Goal: Transaction & Acquisition: Subscribe to service/newsletter

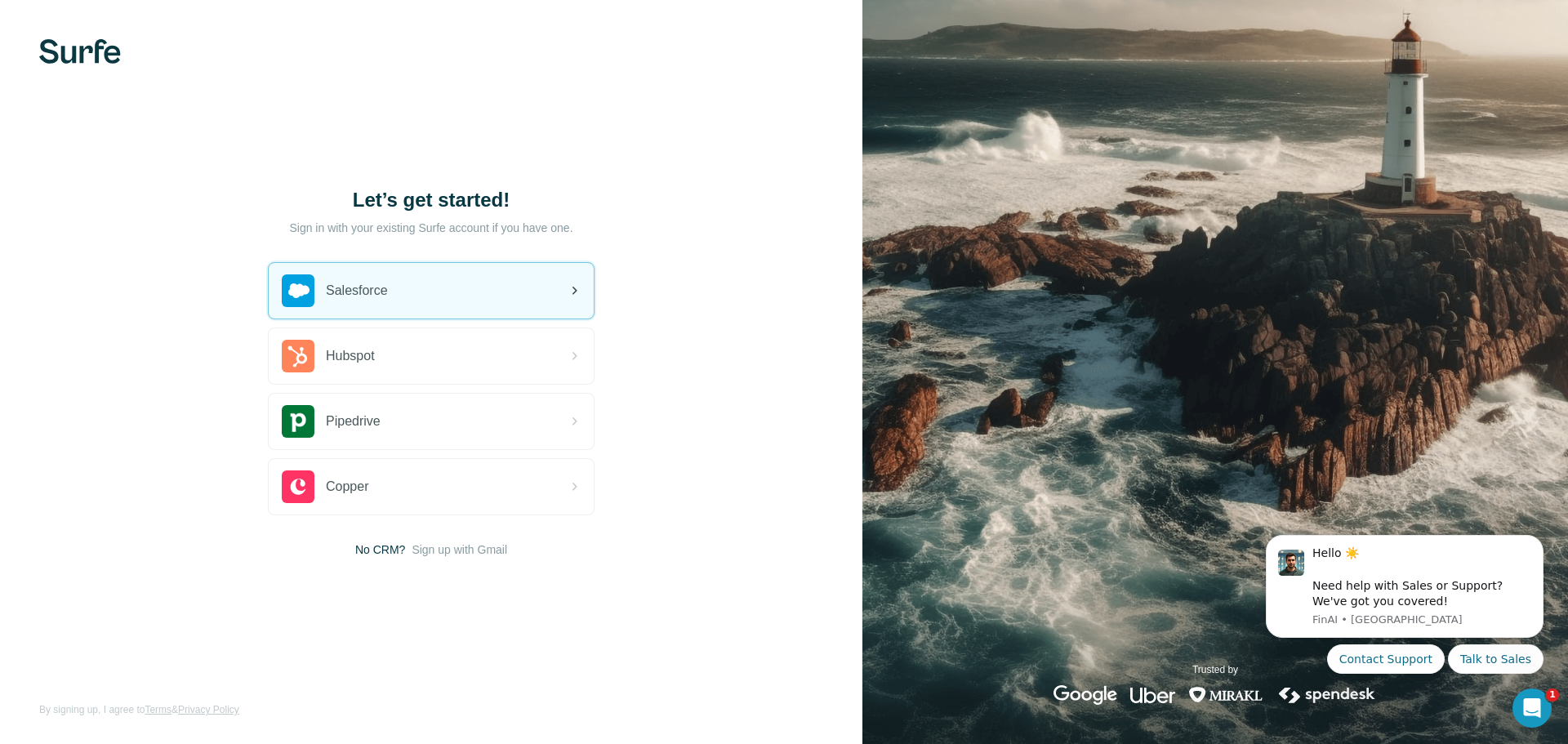
click at [462, 283] on div "Salesforce" at bounding box center [431, 291] width 325 height 55
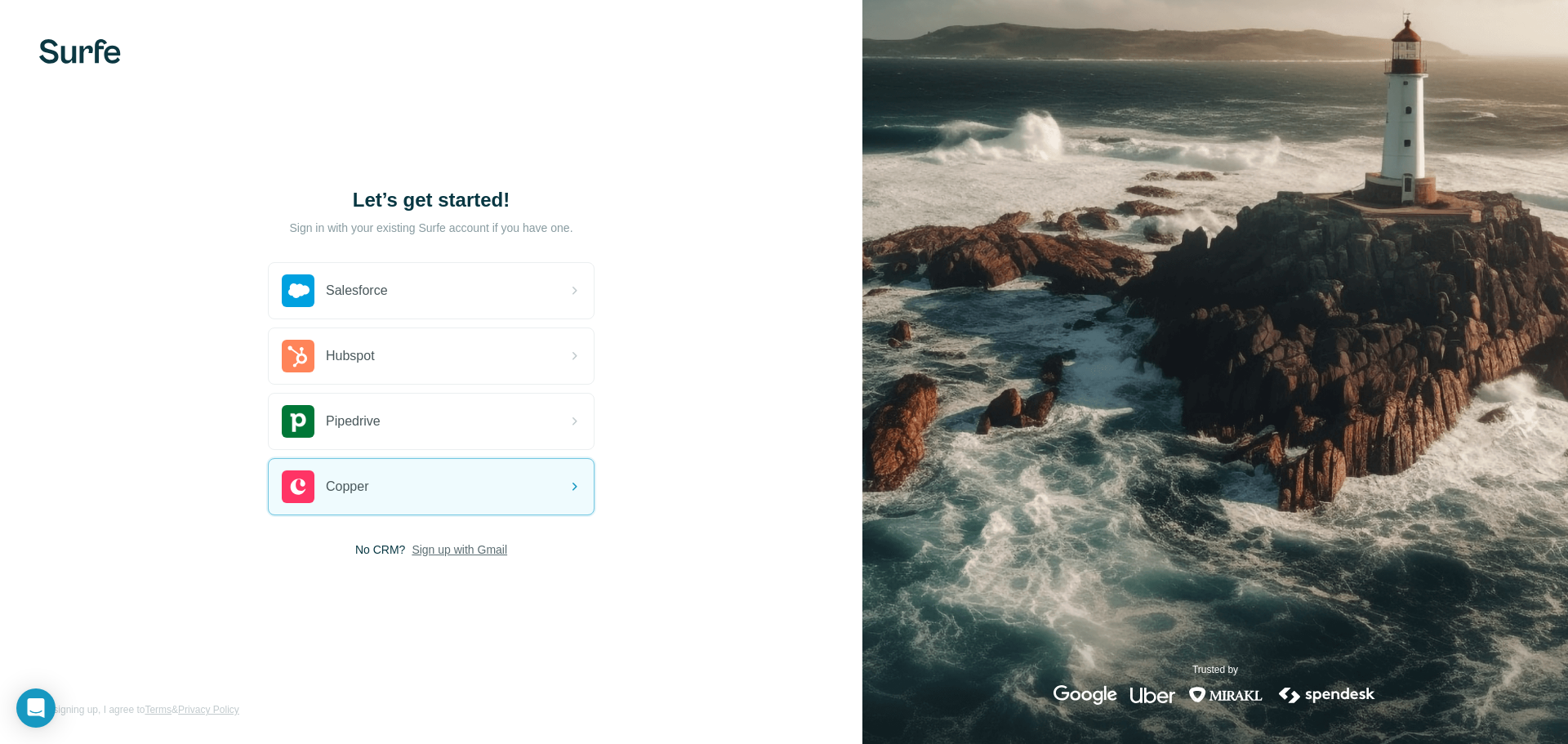
click at [474, 553] on span "Sign up with Gmail" at bounding box center [459, 550] width 95 height 16
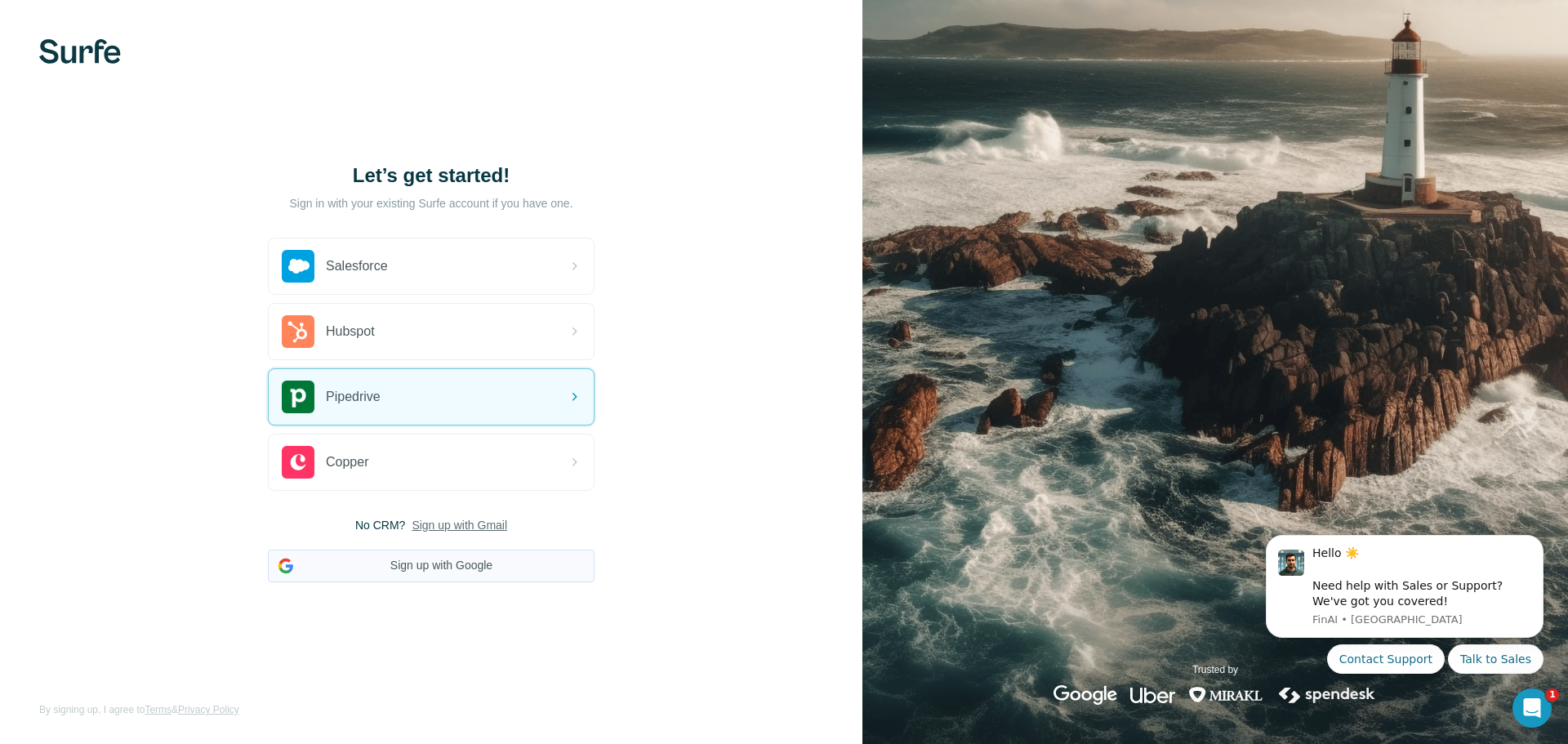
click at [468, 561] on button "Sign up with Google" at bounding box center [431, 566] width 327 height 33
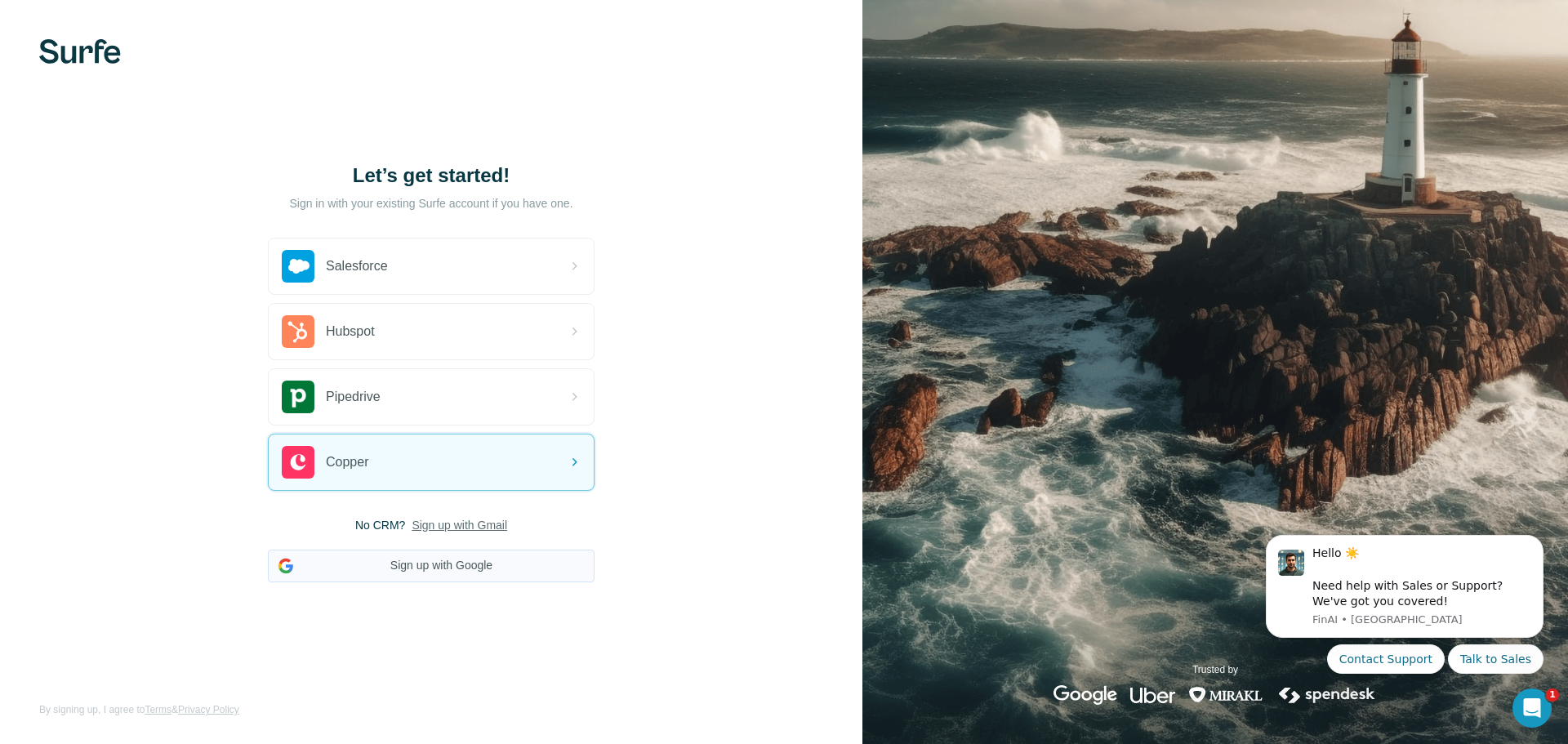
click at [531, 569] on button "Sign up with Google" at bounding box center [431, 566] width 327 height 33
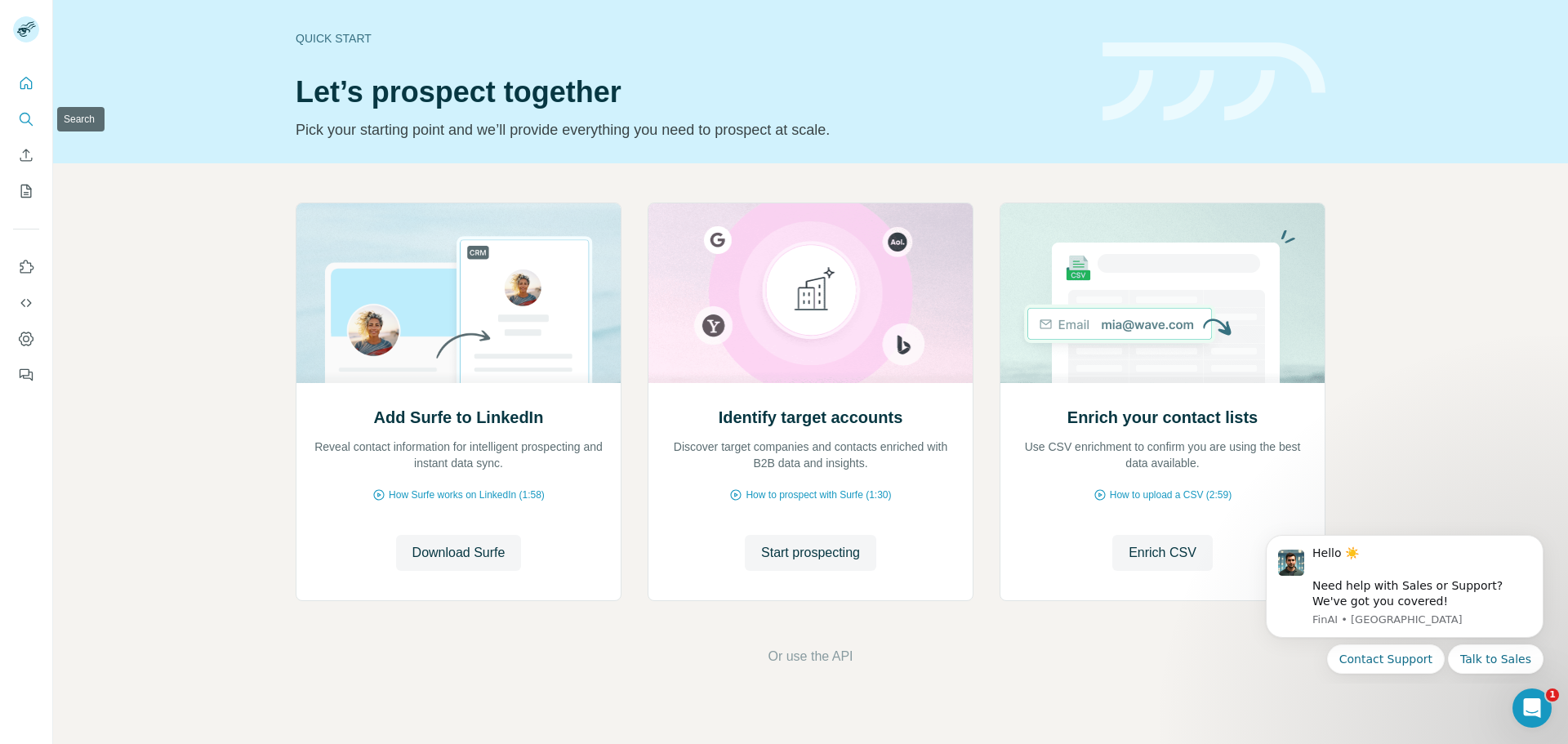
click at [21, 124] on icon "Search" at bounding box center [26, 119] width 16 height 16
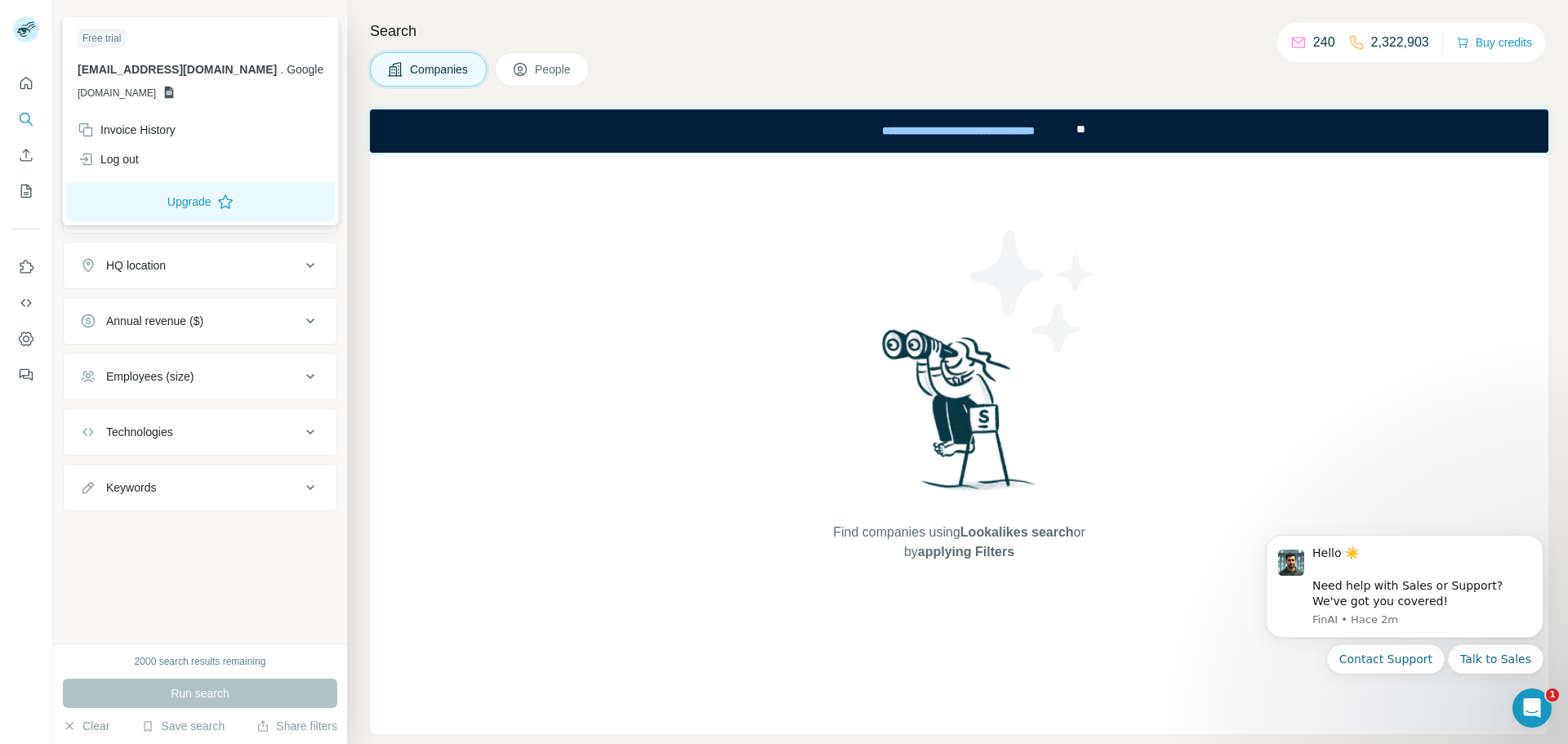
click at [37, 28] on rect at bounding box center [25, 29] width 26 height 26
click at [161, 208] on button "Upgrade" at bounding box center [201, 202] width 269 height 39
